Goal: Information Seeking & Learning: Learn about a topic

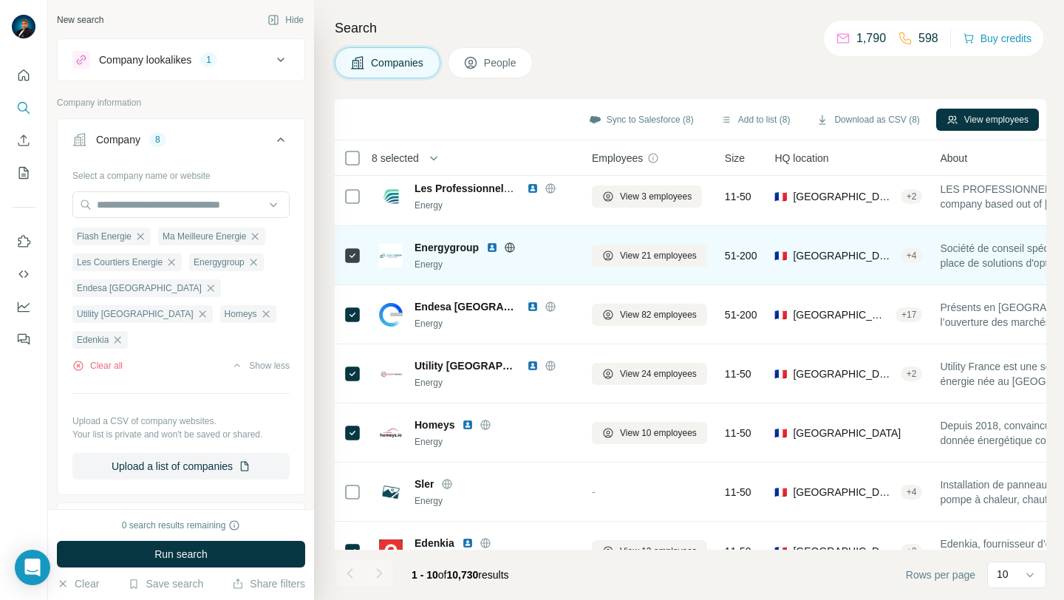
scroll to position [186, 0]
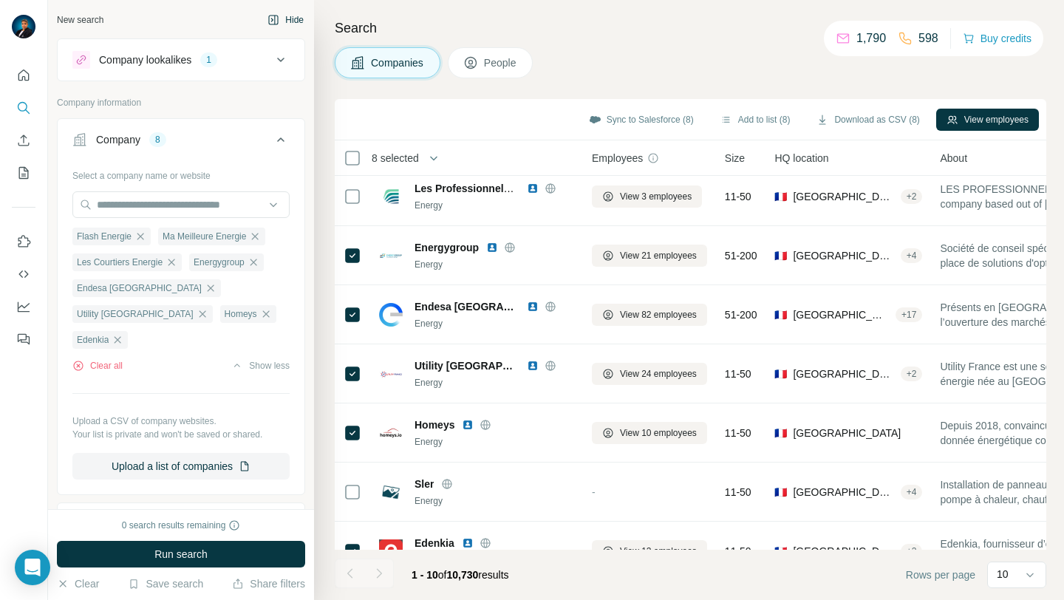
click at [278, 21] on button "Hide" at bounding box center [285, 20] width 57 height 22
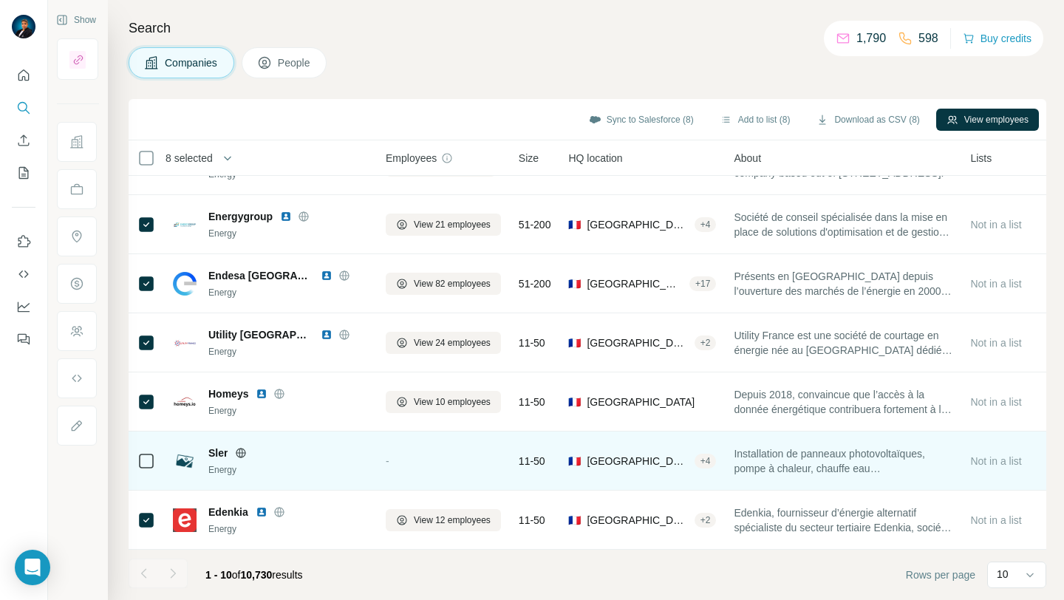
scroll to position [225, 0]
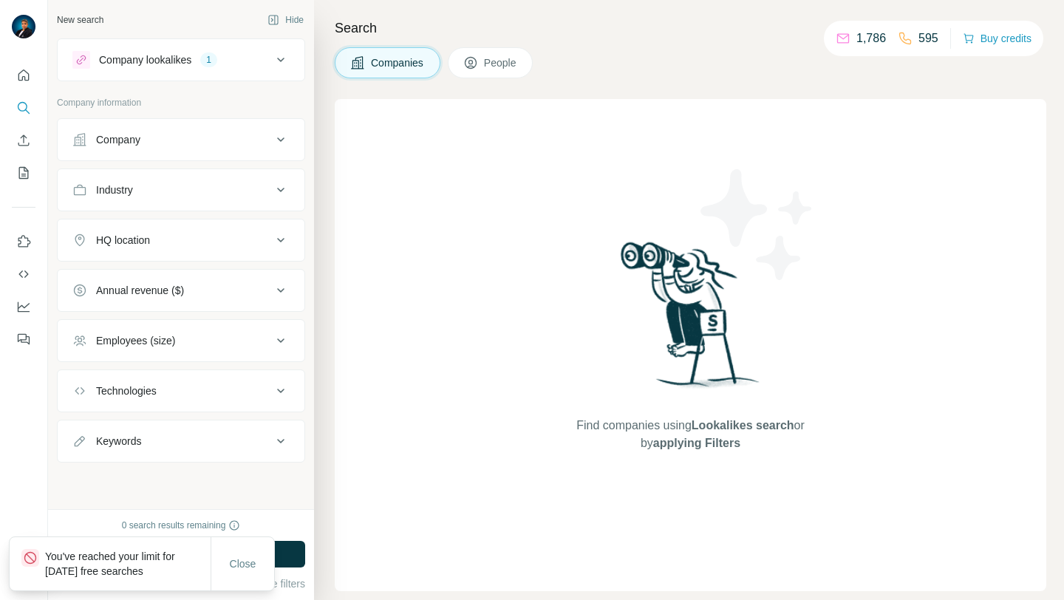
click at [101, 135] on div "Company" at bounding box center [118, 139] width 44 height 15
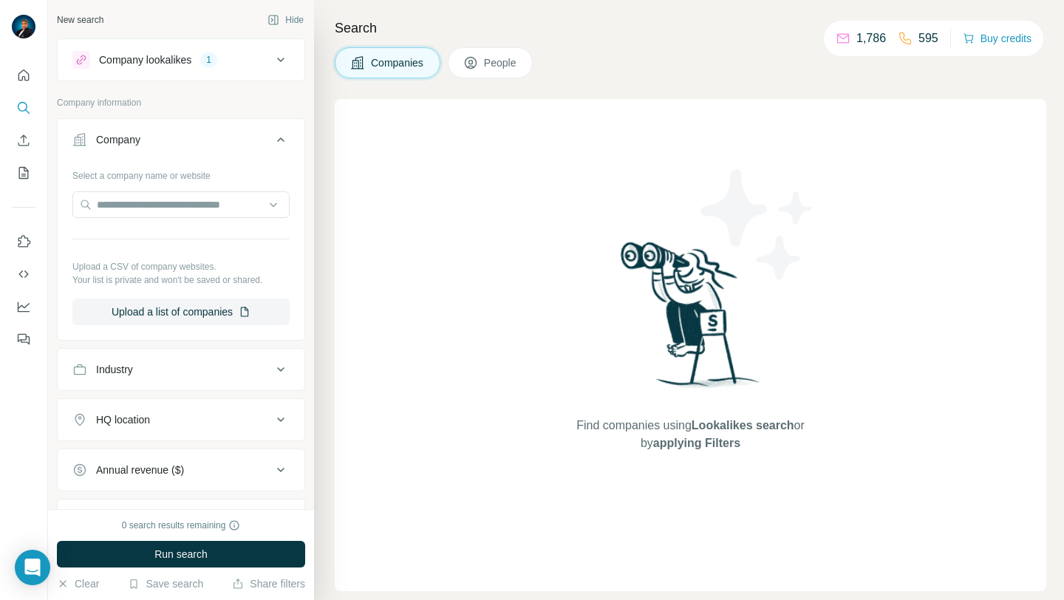
click at [704, 457] on div "Find companies using Lookalikes search or by applying Filters" at bounding box center [691, 345] width 266 height 492
click at [181, 201] on input "text" at bounding box center [180, 204] width 217 height 27
click at [185, 206] on input "text" at bounding box center [180, 204] width 217 height 27
click at [272, 61] on icon at bounding box center [281, 60] width 18 height 18
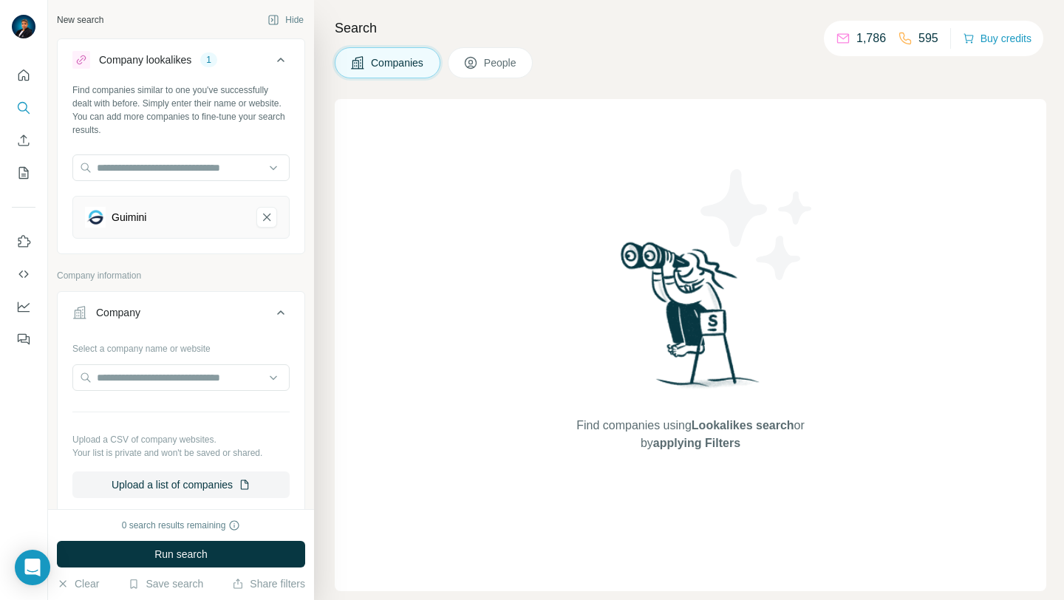
click at [134, 217] on div "Guimini" at bounding box center [129, 217] width 35 height 15
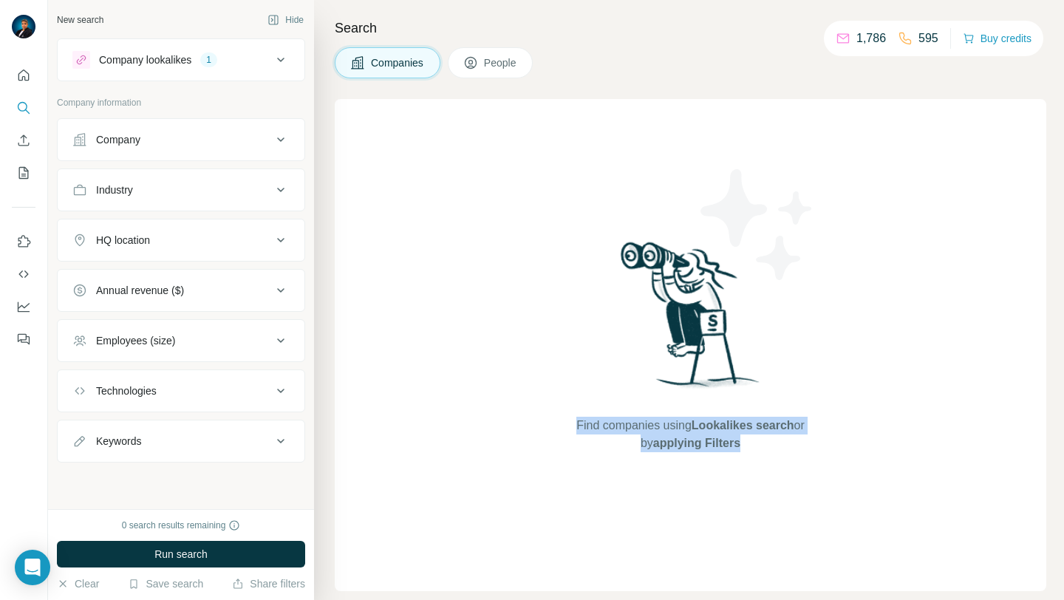
drag, startPoint x: 741, startPoint y: 445, endPoint x: 539, endPoint y: 393, distance: 208.3
click at [545, 397] on div "Find companies using Lookalikes search or by applying Filters" at bounding box center [691, 345] width 712 height 492
click at [29, 237] on icon "Use Surfe on LinkedIn" at bounding box center [23, 241] width 15 height 15
